Goal: Book appointment/travel/reservation

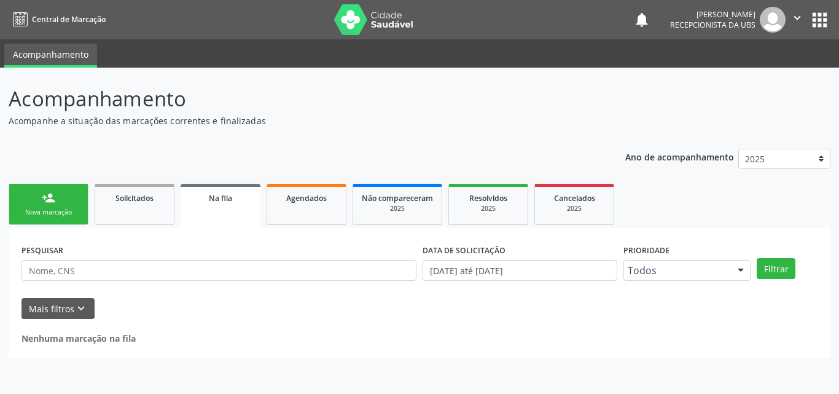
click at [64, 201] on link "person_add Nova marcação" at bounding box center [49, 204] width 80 height 41
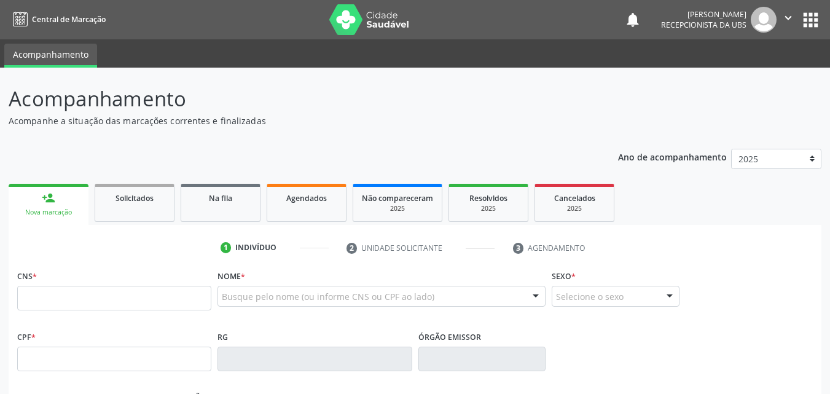
click at [60, 197] on link "person_add Nova marcação" at bounding box center [49, 204] width 80 height 41
click at [77, 295] on input "text" at bounding box center [114, 298] width 194 height 25
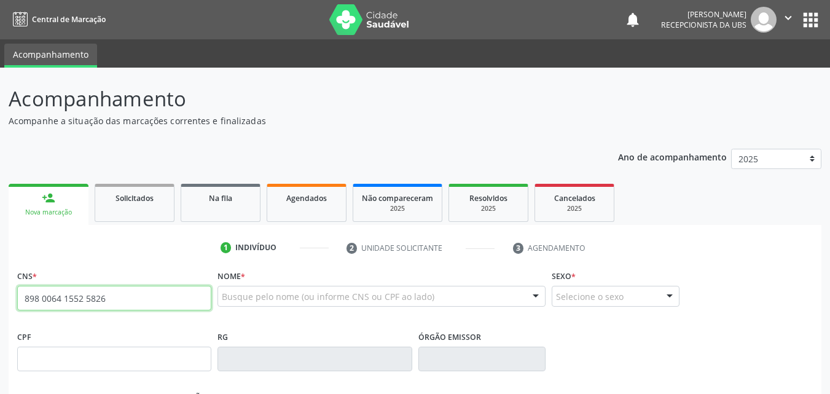
type input "898 0064 1552 5826"
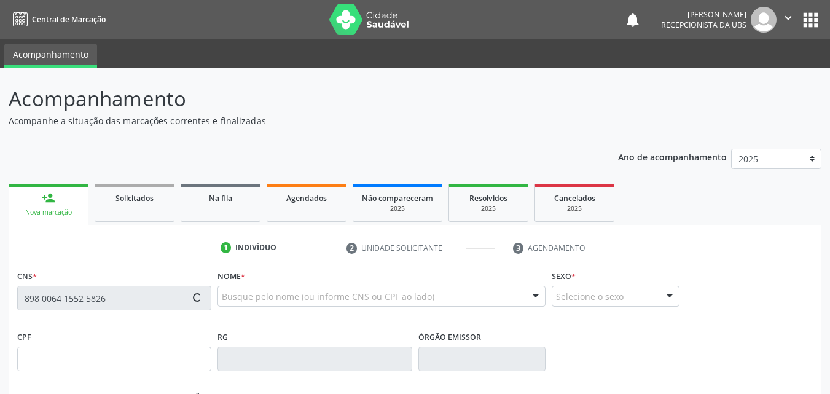
type input "007.079.254-28"
type input "[DATE]"
type input "[PERSON_NAME]"
type input "[PHONE_NUMBER]"
type input "77"
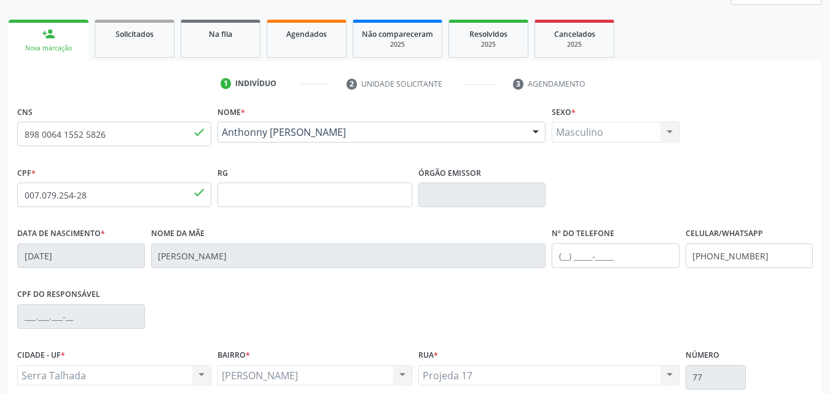
scroll to position [184, 0]
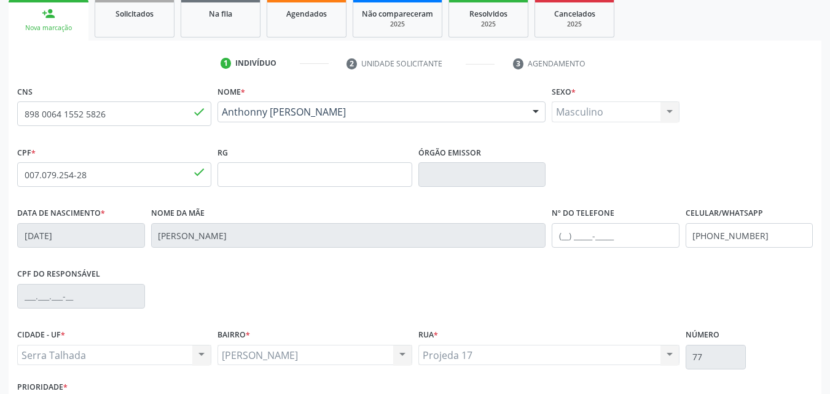
drag, startPoint x: 370, startPoint y: 131, endPoint x: 221, endPoint y: 111, distance: 150.0
click at [221, 111] on div "Anthonny [PERSON_NAME] [PERSON_NAME] CNS: 898 0064 1552 5826 CPF: 007.079.254-2…" at bounding box center [381, 115] width 328 height 29
copy span "Anthonny [PERSON_NAME]"
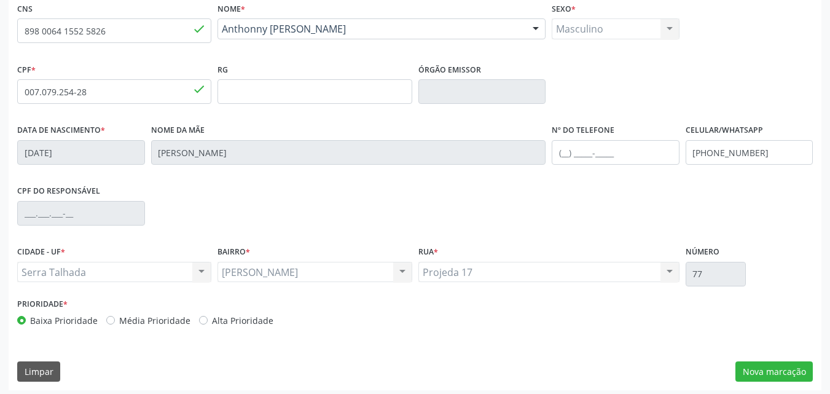
scroll to position [272, 0]
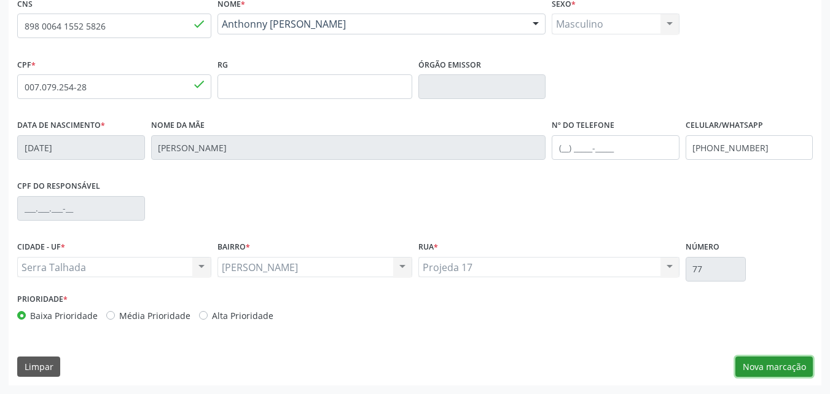
click at [752, 362] on button "Nova marcação" at bounding box center [773, 366] width 77 height 21
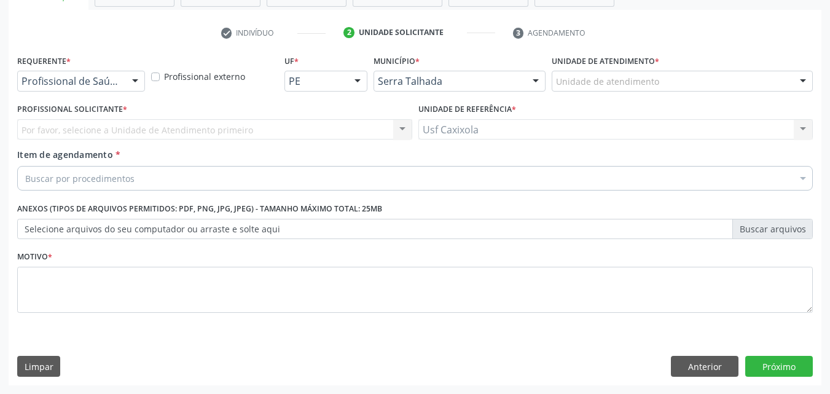
scroll to position [215, 0]
click at [129, 83] on div at bounding box center [135, 81] width 18 height 21
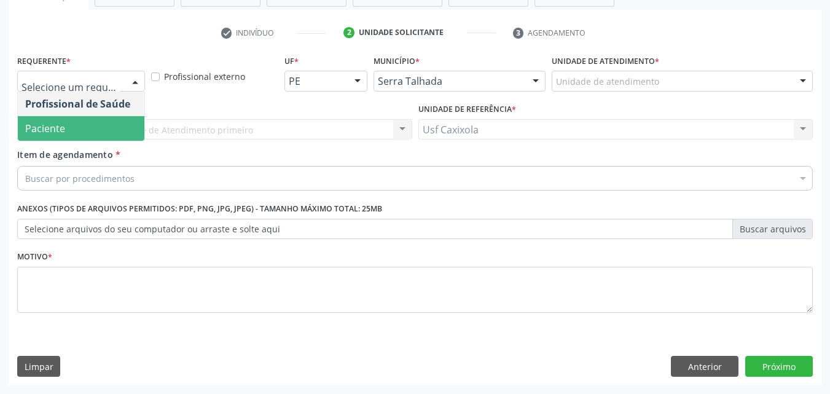
click at [120, 125] on span "Paciente" at bounding box center [81, 128] width 126 height 25
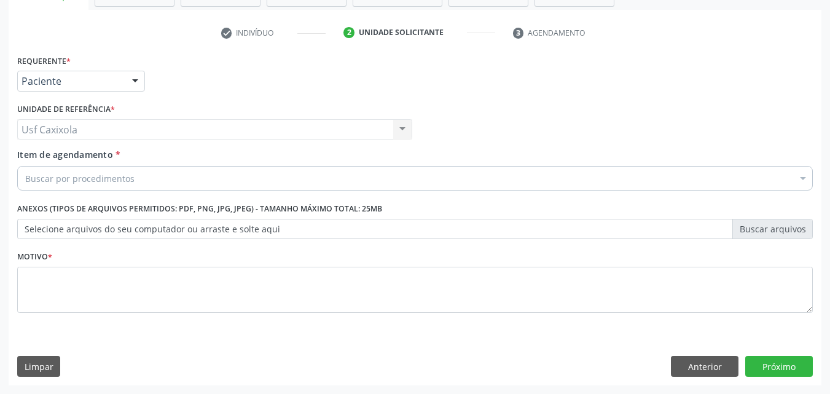
click at [130, 185] on div "Buscar por procedimentos" at bounding box center [414, 178] width 795 height 25
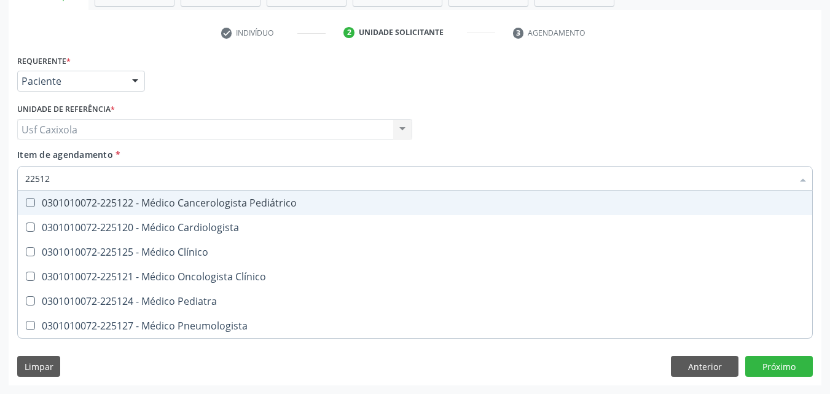
type input "225124"
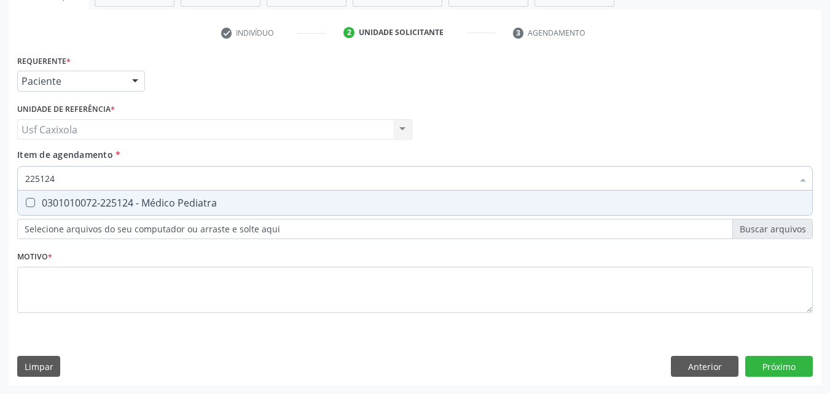
click at [157, 206] on div "0301010072-225124 - Médico Pediatra" at bounding box center [414, 203] width 779 height 10
checkbox Pediatra "true"
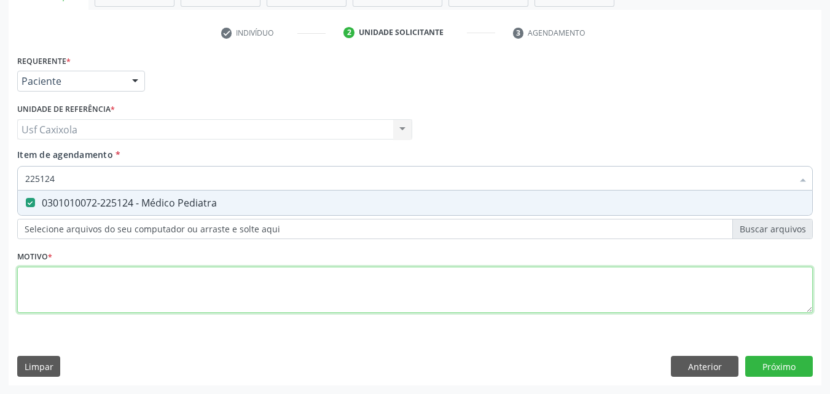
click at [181, 275] on div "Requerente * Paciente Profissional de Saúde Paciente Nenhum resultado encontrad…" at bounding box center [414, 191] width 795 height 278
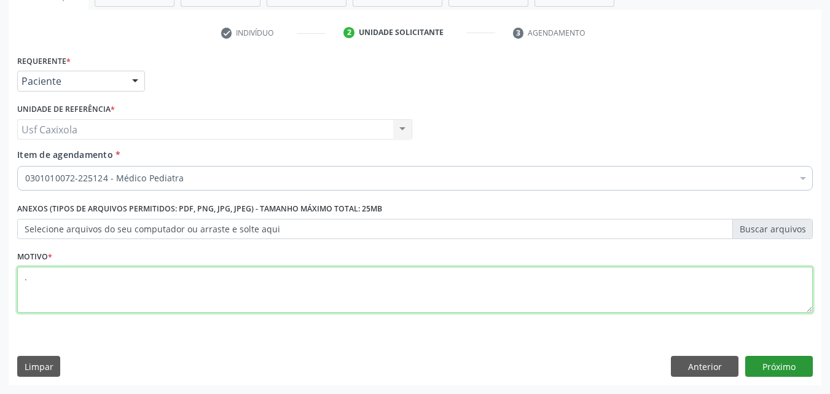
type textarea "."
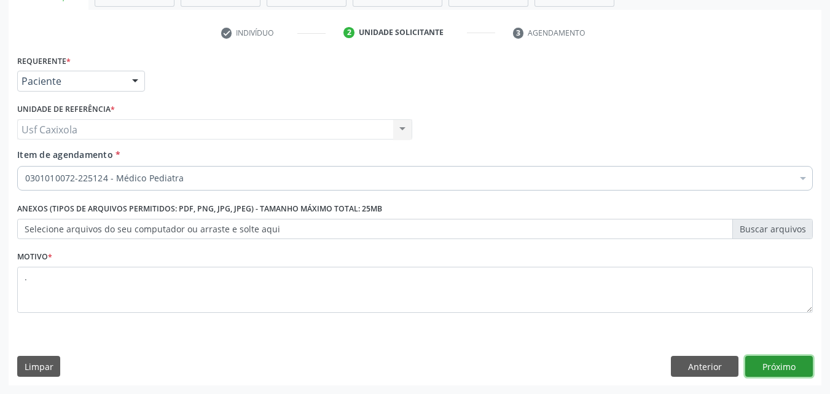
click at [795, 369] on button "Próximo" at bounding box center [779, 366] width 68 height 21
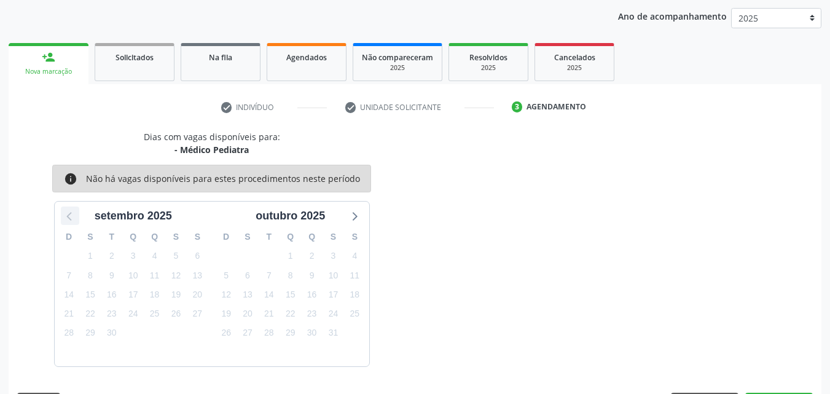
scroll to position [177, 0]
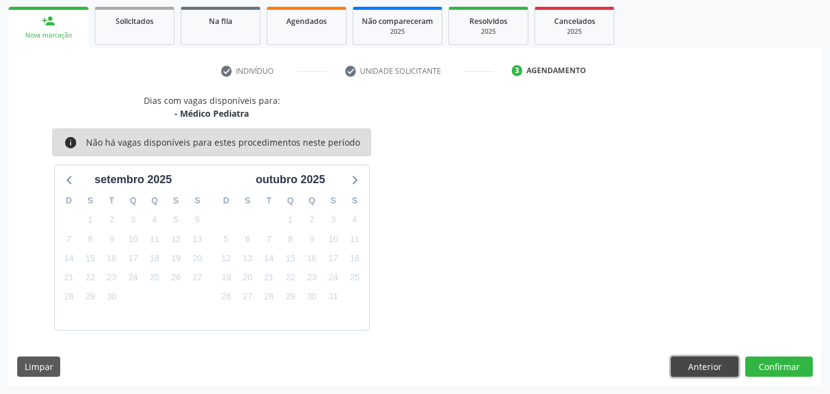
click at [709, 370] on button "Anterior" at bounding box center [705, 366] width 68 height 21
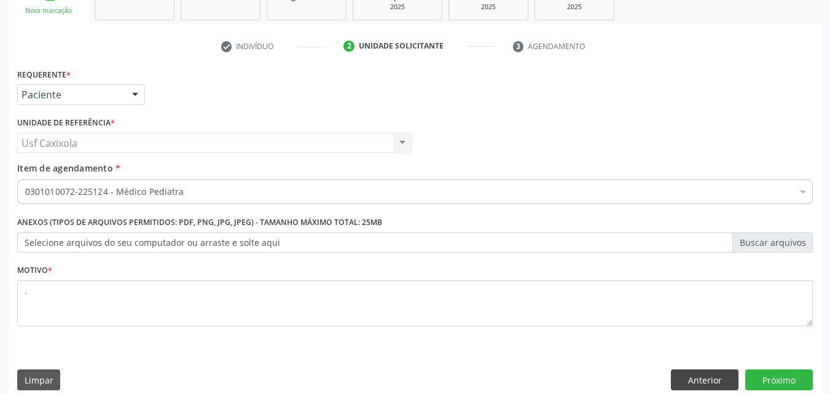
scroll to position [215, 0]
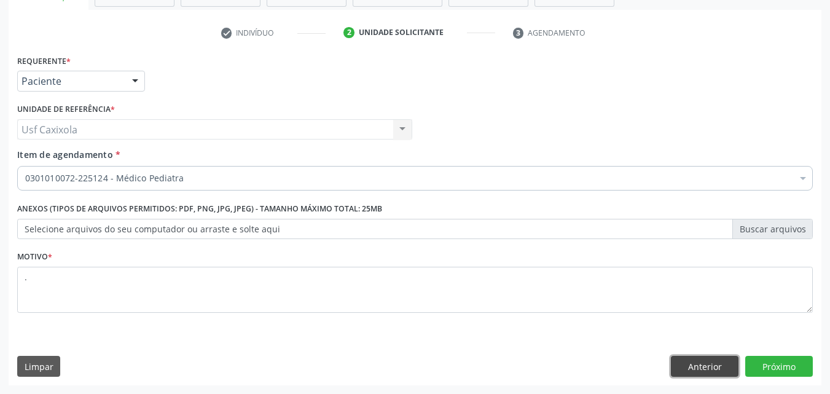
click at [704, 366] on button "Anterior" at bounding box center [705, 366] width 68 height 21
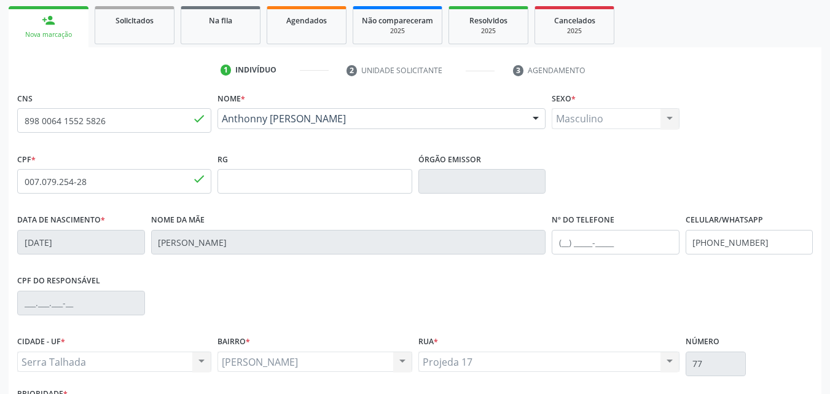
scroll to position [92, 0]
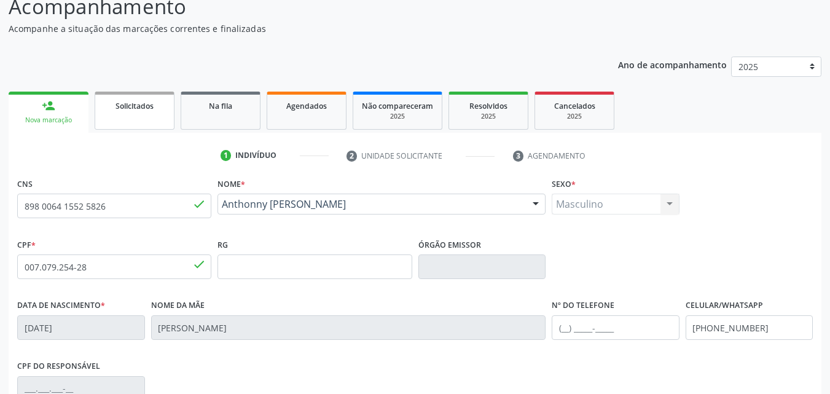
click at [151, 118] on link "Solicitados" at bounding box center [135, 110] width 80 height 38
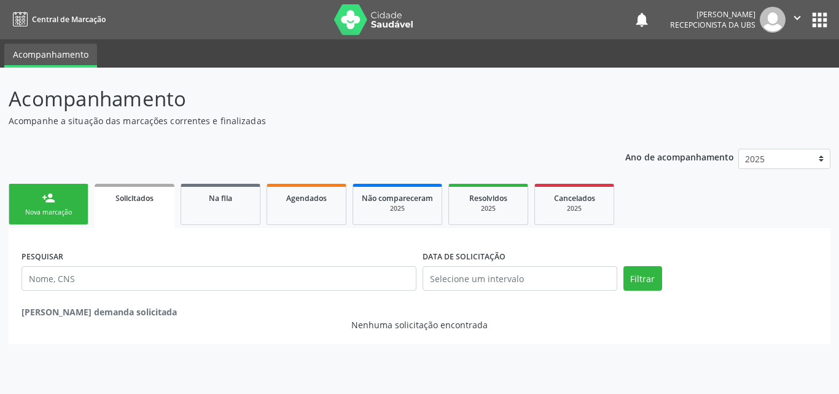
click at [63, 205] on link "person_add Nova marcação" at bounding box center [49, 204] width 80 height 41
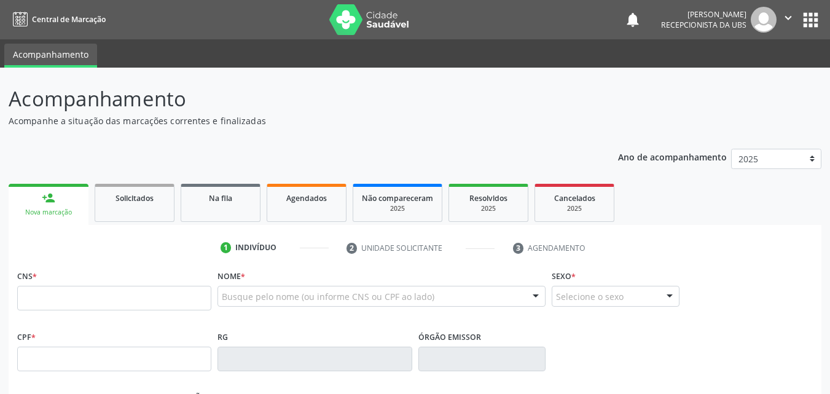
drag, startPoint x: 120, startPoint y: 312, endPoint x: 122, endPoint y: 295, distance: 16.7
click at [120, 309] on fieldset "CNS *" at bounding box center [114, 293] width 194 height 52
click at [122, 295] on input "text" at bounding box center [114, 298] width 194 height 25
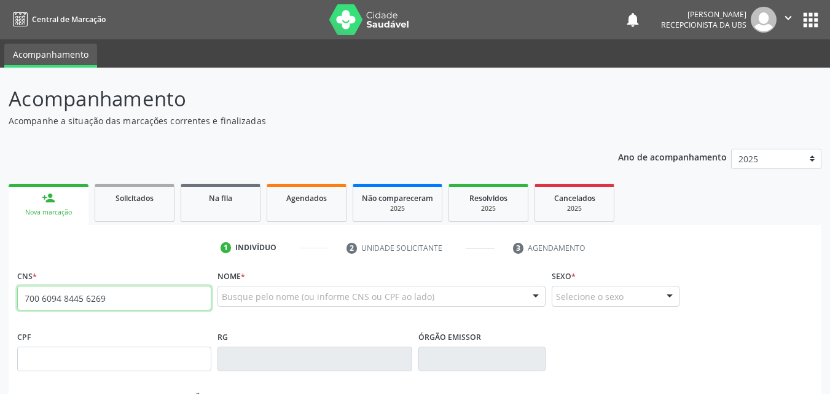
type input "700 6094 8445 6269"
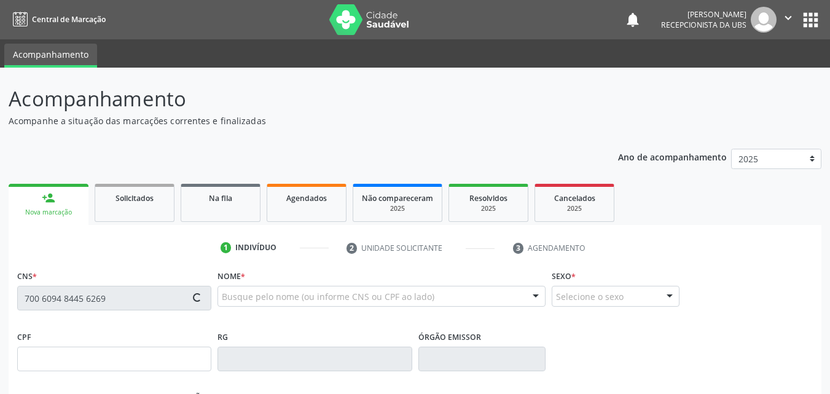
type input "855.556.734-34"
type input "[DATE]"
type input "Eurides [PERSON_NAME]"
type input "[PHONE_NUMBER]"
type input "775.845.464-04"
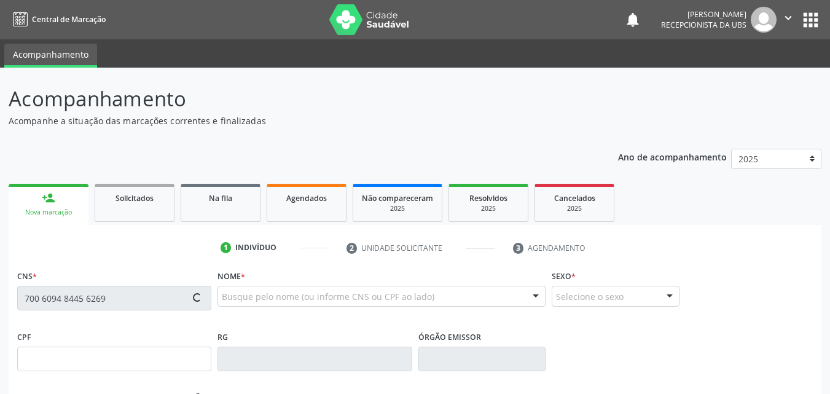
type input "80"
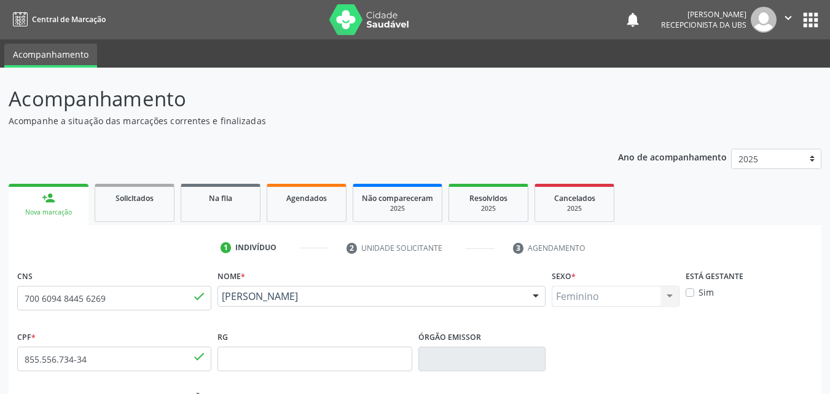
drag, startPoint x: 372, startPoint y: 308, endPoint x: 224, endPoint y: 297, distance: 148.4
click at [224, 297] on div "[PERSON_NAME] [PERSON_NAME] CNS: 700 6094 8445 6269 CPF: 855.556.734-34 Nascime…" at bounding box center [381, 300] width 328 height 29
copy span "[PERSON_NAME]"
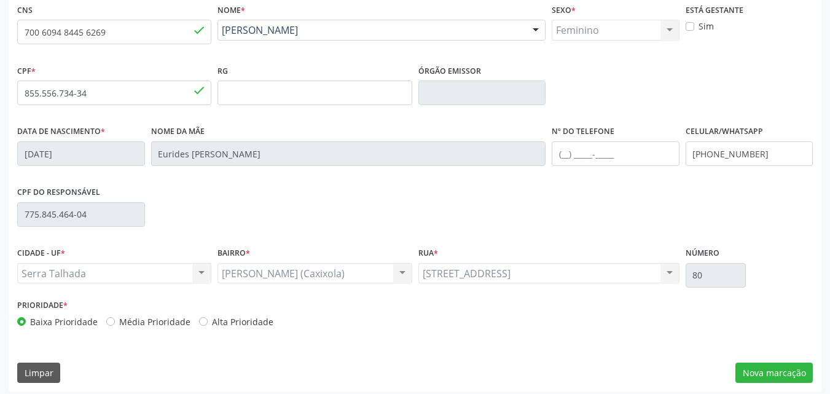
scroll to position [272, 0]
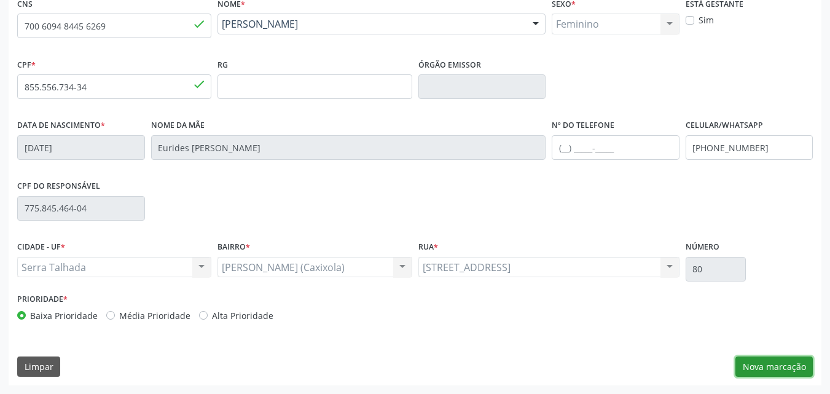
click at [793, 367] on button "Nova marcação" at bounding box center [773, 366] width 77 height 21
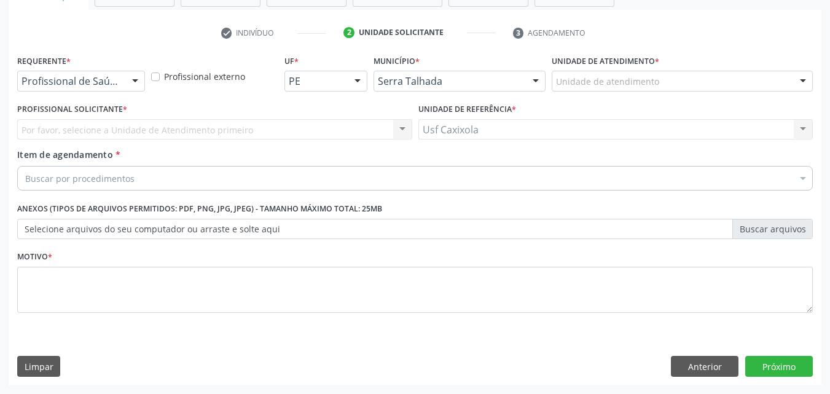
scroll to position [215, 0]
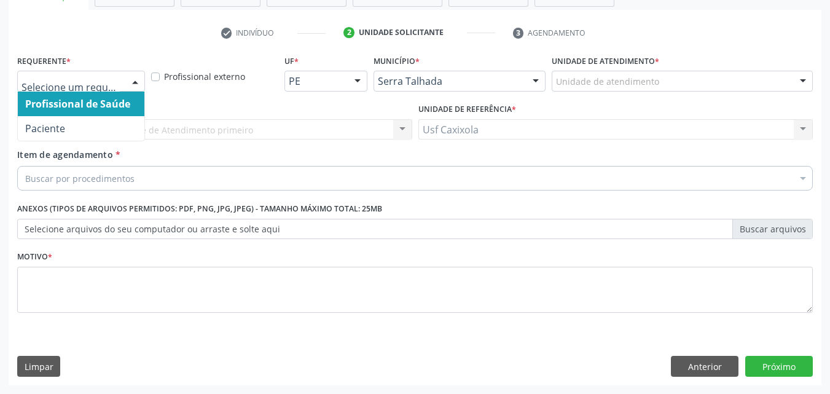
click at [133, 85] on div at bounding box center [135, 81] width 18 height 21
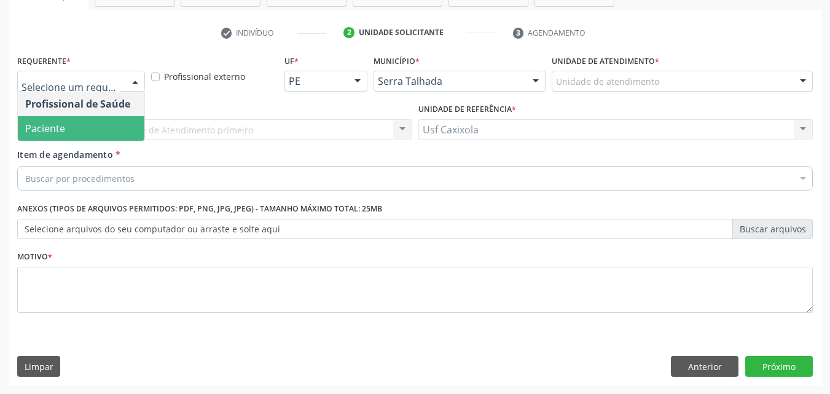
click at [108, 131] on span "Paciente" at bounding box center [81, 128] width 126 height 25
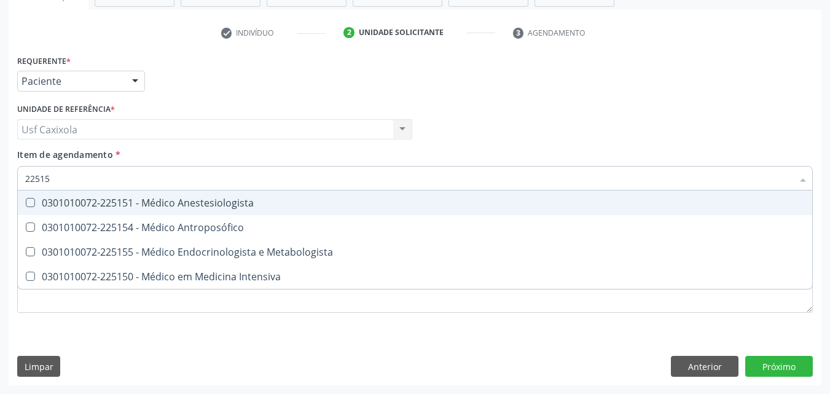
type input "225155"
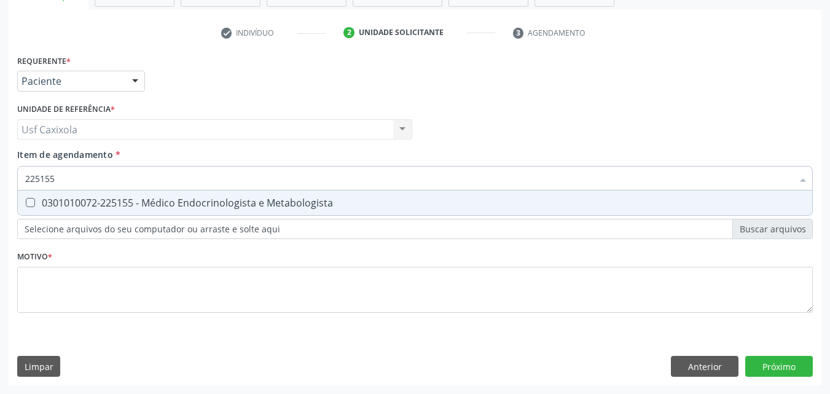
click at [133, 203] on div "0301010072-225155 - Médico Endocrinologista e Metabologista" at bounding box center [414, 203] width 779 height 10
checkbox Metabologista "true"
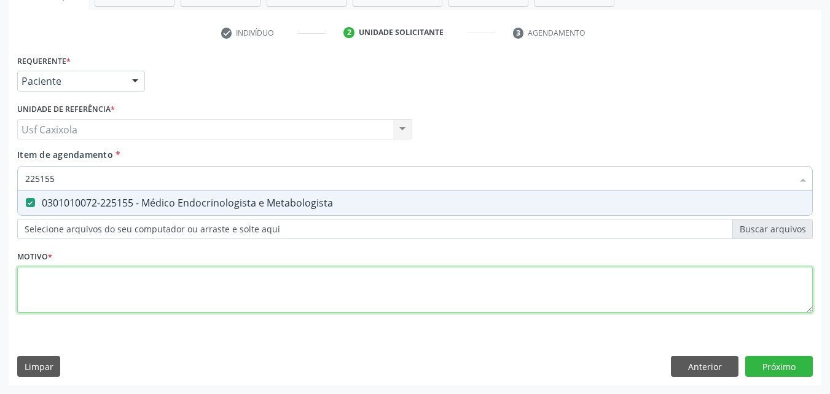
click at [148, 272] on div "Requerente * Paciente Profissional de Saúde Paciente Nenhum resultado encontrad…" at bounding box center [414, 191] width 795 height 278
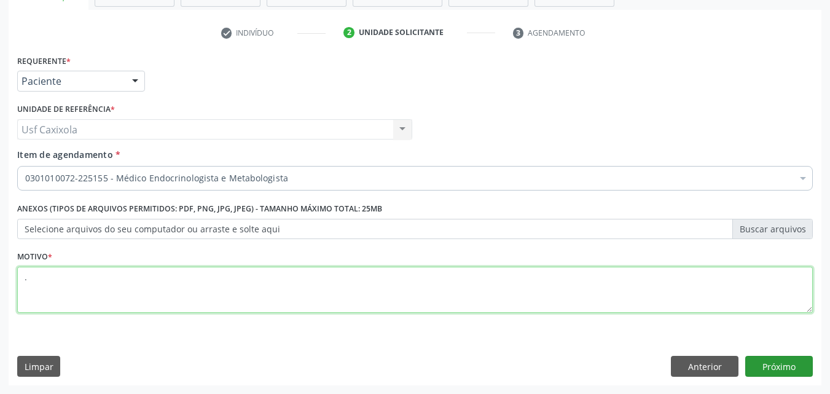
type textarea "."
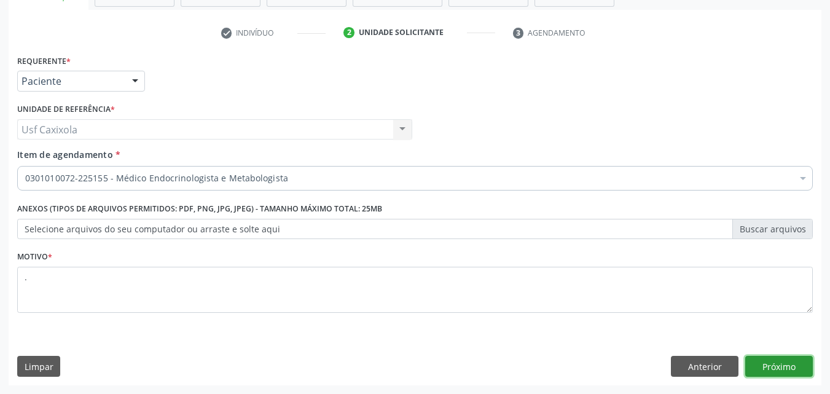
click at [782, 372] on button "Próximo" at bounding box center [779, 366] width 68 height 21
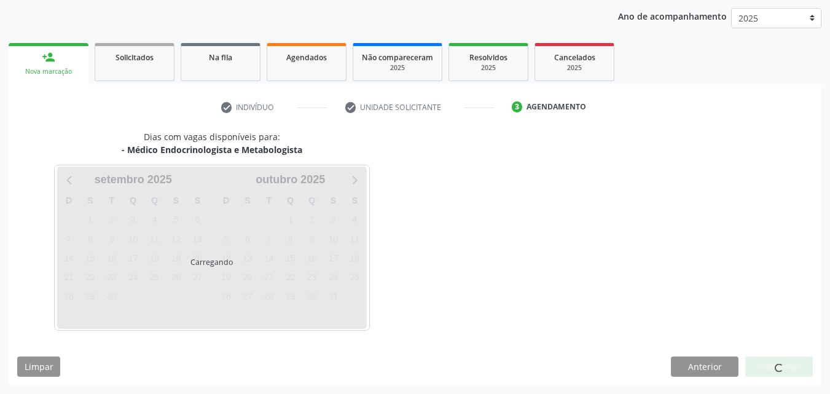
scroll to position [141, 0]
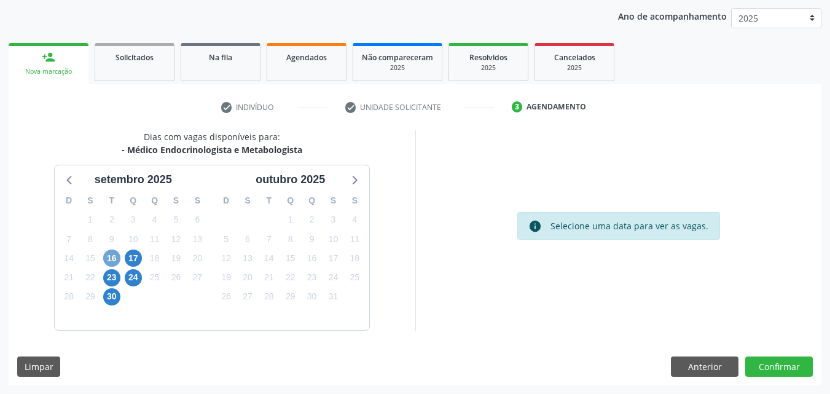
click at [107, 260] on span "16" at bounding box center [111, 257] width 17 height 17
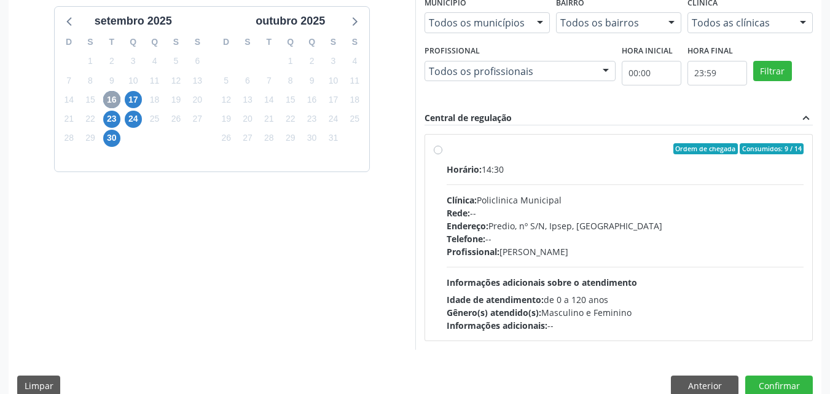
scroll to position [318, 0]
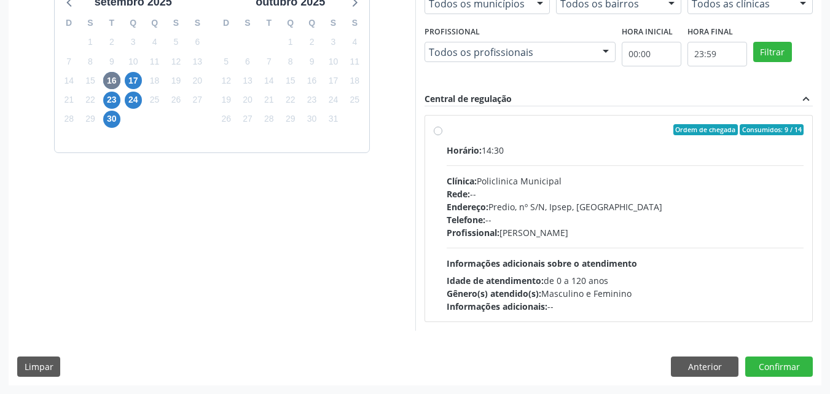
click at [457, 170] on div "Horário: 14:30 Clínica: Policlinica Municipal Rede: -- Endereço: Predio, nº S/N…" at bounding box center [624, 228] width 357 height 169
click at [442, 135] on input "Ordem de chegada Consumidos: 9 / 14 Horário: 14:30 Clínica: Policlinica Municip…" at bounding box center [438, 129] width 9 height 11
radio input "true"
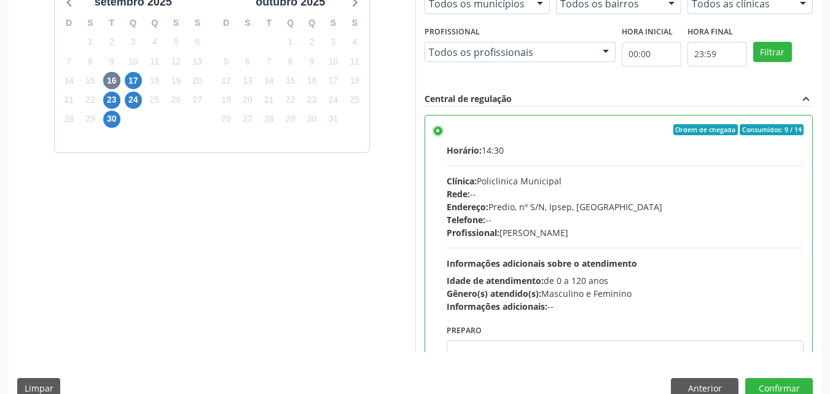
scroll to position [340, 0]
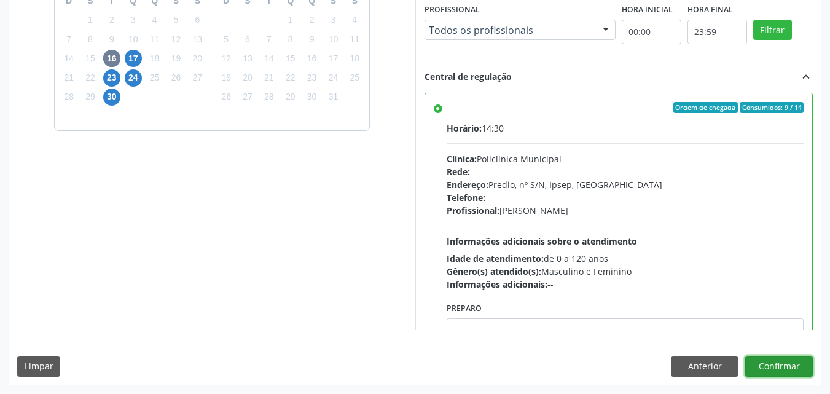
click at [795, 367] on button "Confirmar" at bounding box center [779, 366] width 68 height 21
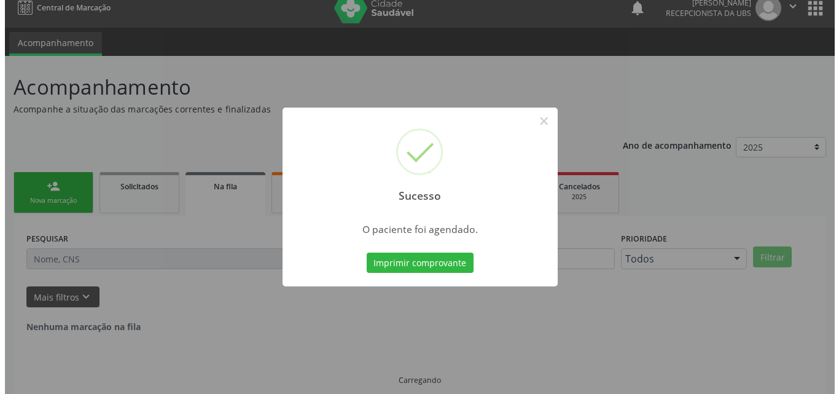
scroll to position [0, 0]
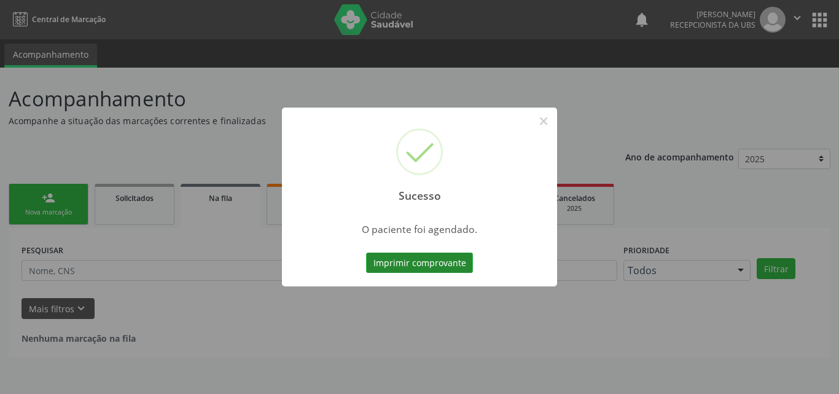
click at [454, 268] on button "Imprimir comprovante" at bounding box center [419, 262] width 107 height 21
